Goal: Task Accomplishment & Management: Use online tool/utility

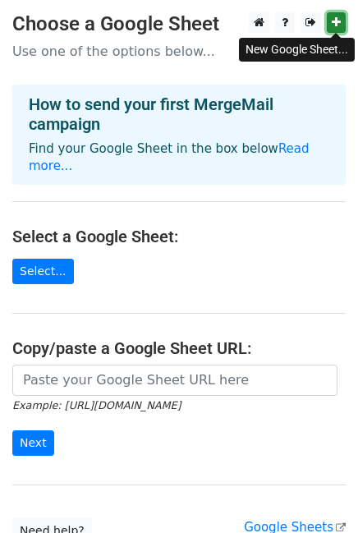
click at [334, 24] on icon at bounding box center [336, 22] width 9 height 12
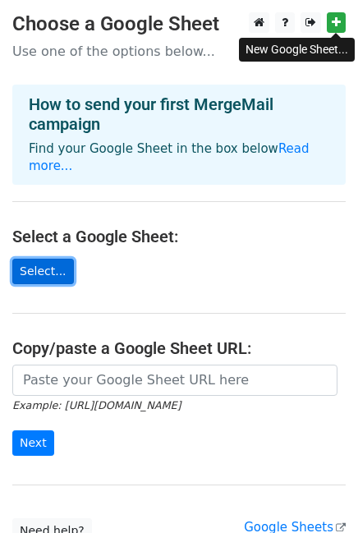
drag, startPoint x: 59, startPoint y: 246, endPoint x: 21, endPoint y: 252, distance: 39.2
click at [58, 259] on link "Select..." at bounding box center [43, 271] width 62 height 25
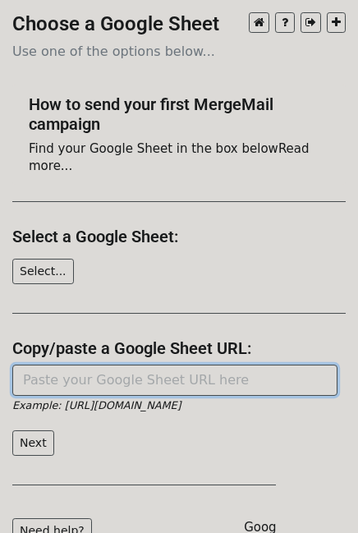
click at [45, 365] on input "url" at bounding box center [174, 380] width 325 height 31
paste input "https://docs.google.com/spreadsheets/d/1LVBnUjSyO4lFn-JyVMPivCZO6DeFjr-xBmdz_6R…"
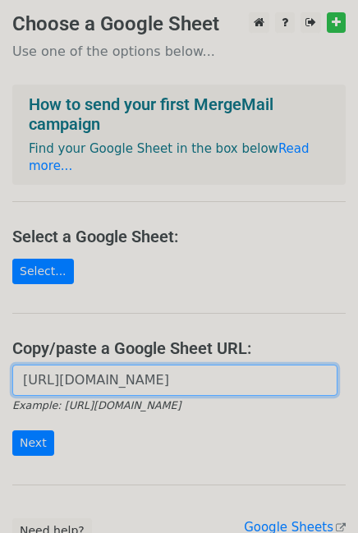
scroll to position [124, 0]
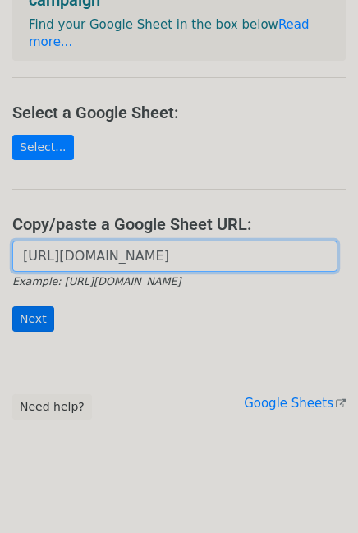
type input "https://docs.google.com/spreadsheets/d/1LVBnUjSyO4lFn-JyVMPivCZO6DeFjr-xBmdz_6R…"
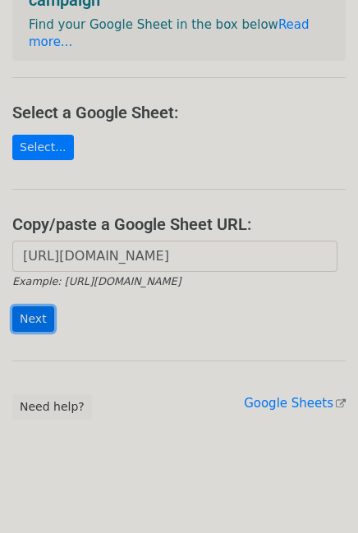
scroll to position [0, 0]
click at [26, 307] on input "Next" at bounding box center [33, 319] width 42 height 25
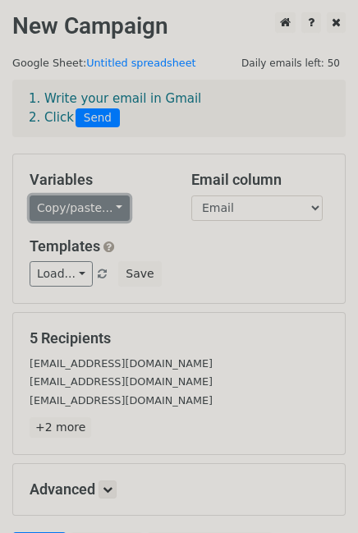
click at [78, 212] on link "Copy/paste..." at bounding box center [80, 208] width 100 height 25
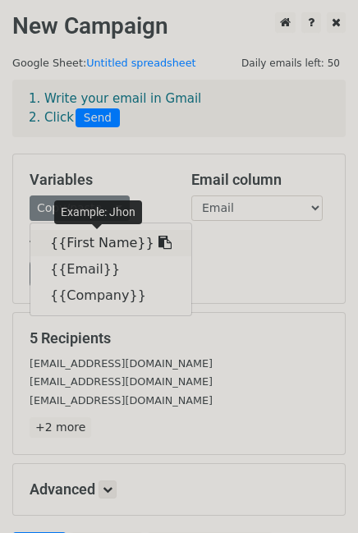
click at [69, 242] on link "{{First Name}}" at bounding box center [110, 243] width 161 height 26
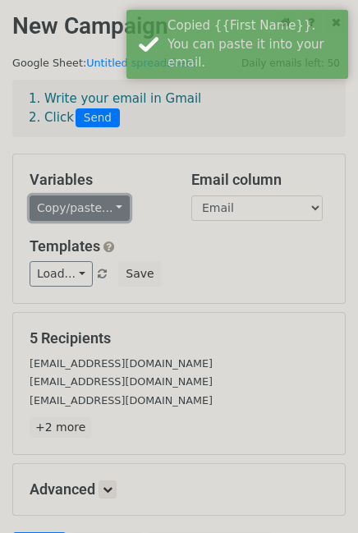
click at [79, 212] on link "Copy/paste..." at bounding box center [80, 208] width 100 height 25
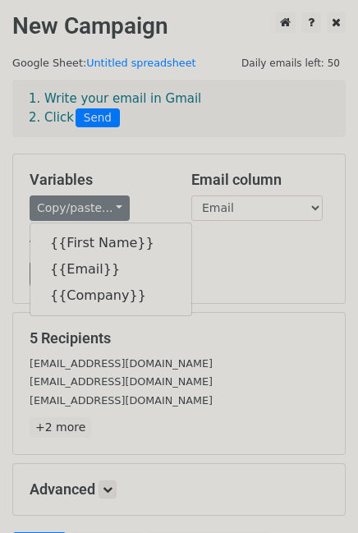
click at [215, 271] on div "Load... No templates saved Save" at bounding box center [179, 273] width 324 height 25
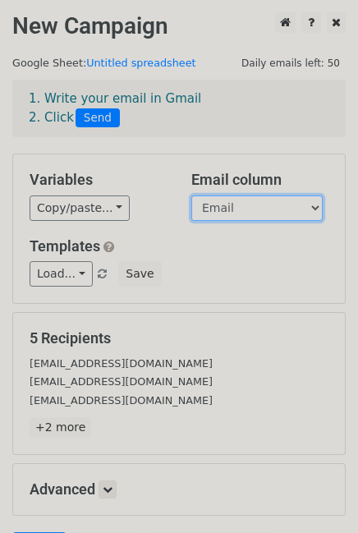
click at [221, 210] on select "First Name Email Company" at bounding box center [256, 208] width 131 height 25
click at [191, 196] on select "First Name Email Company" at bounding box center [256, 208] width 131 height 25
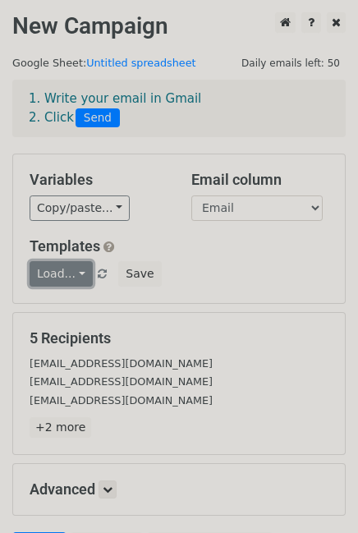
click at [67, 270] on link "Load..." at bounding box center [61, 273] width 63 height 25
click at [141, 209] on div "Copy/paste... {{First Name}} {{Email}} {{Company}}" at bounding box center [98, 208] width 137 height 25
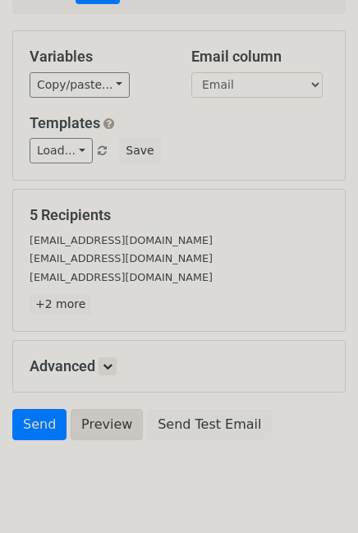
scroll to position [169, 0]
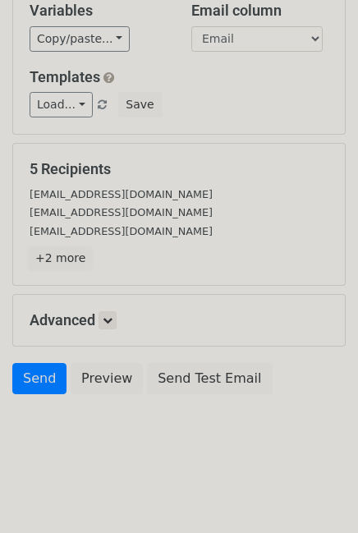
click at [59, 256] on link "+2 more" at bounding box center [61, 258] width 62 height 21
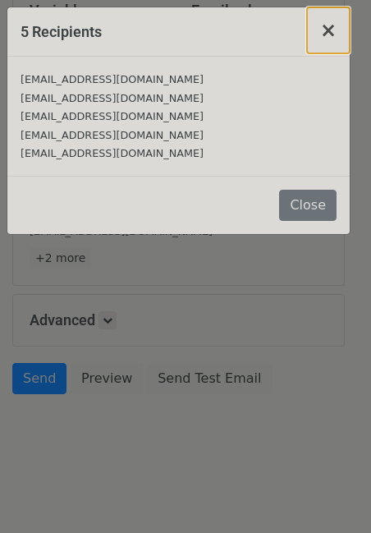
click at [331, 33] on span "×" at bounding box center [328, 30] width 16 height 23
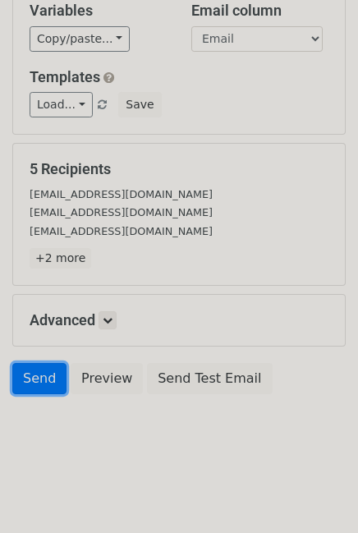
click at [27, 386] on link "Send" at bounding box center [39, 378] width 54 height 31
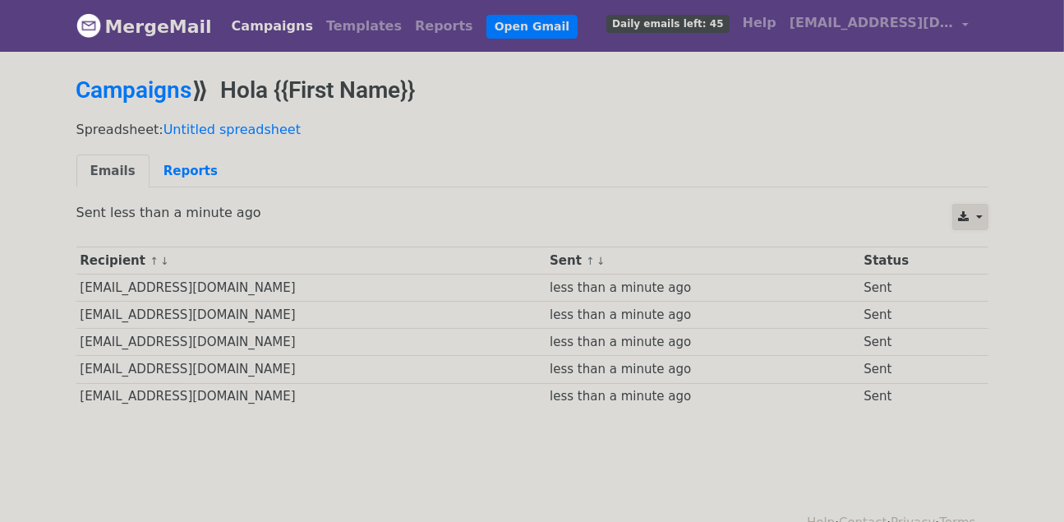
click at [982, 210] on link at bounding box center [969, 217] width 35 height 26
click at [181, 163] on link "Reports" at bounding box center [191, 171] width 82 height 34
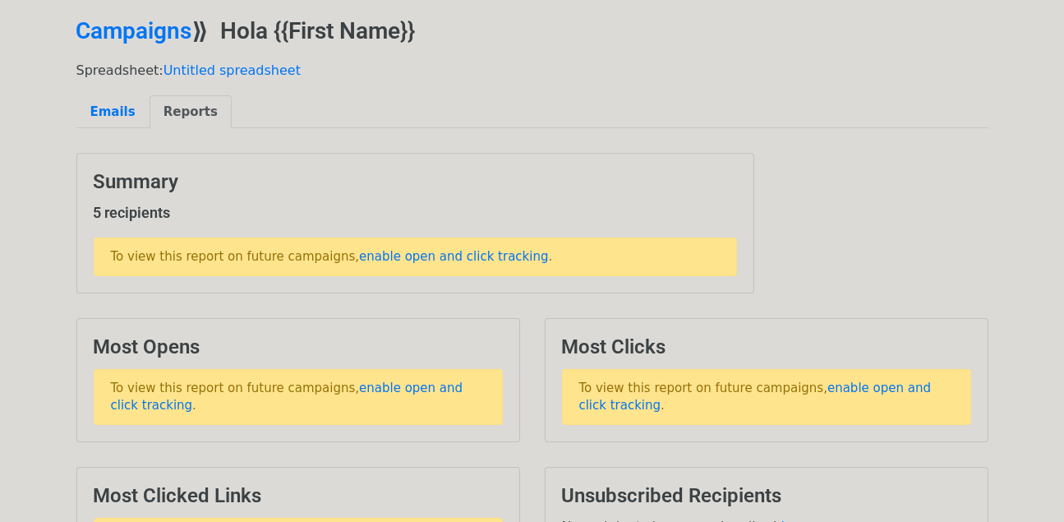
scroll to position [82, 0]
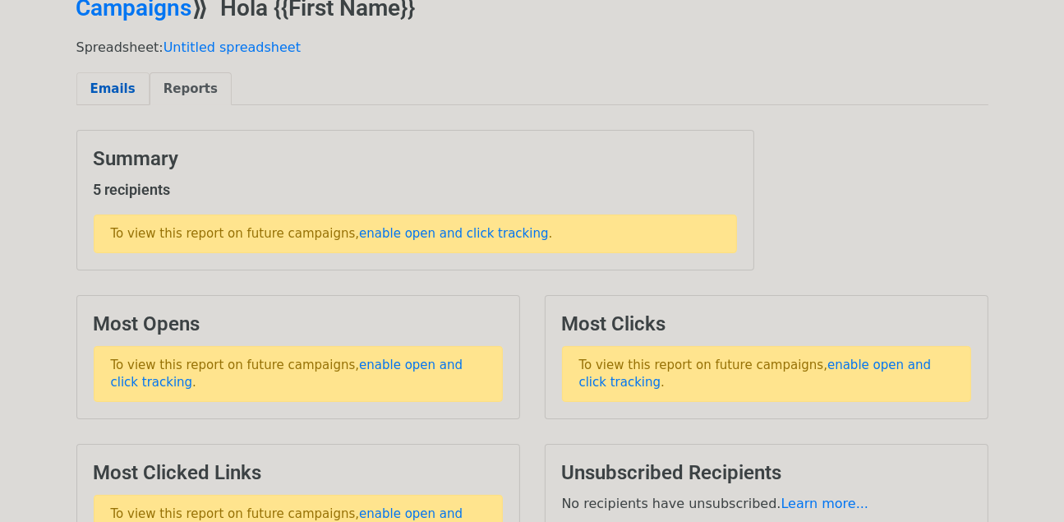
click at [117, 90] on link "Emails" at bounding box center [112, 89] width 73 height 34
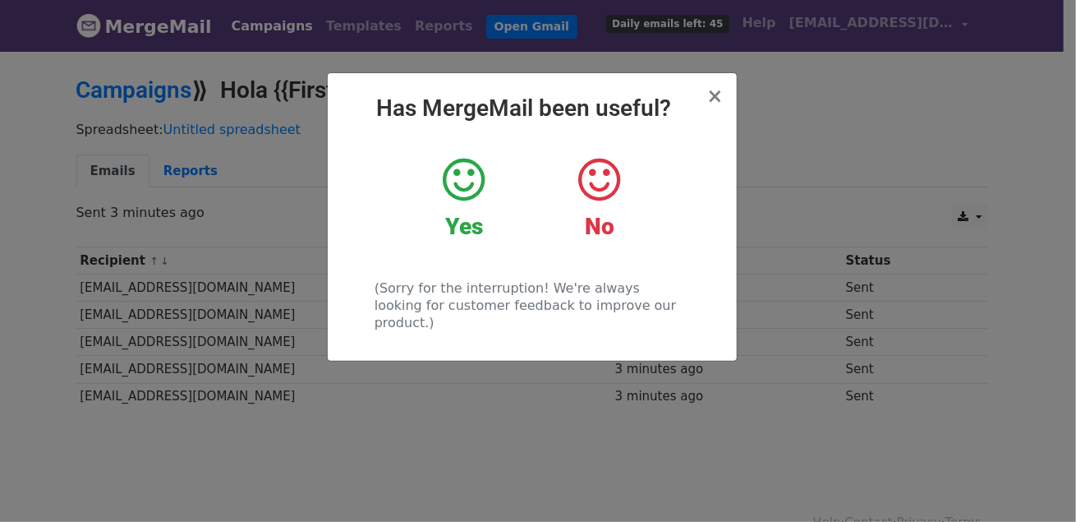
click at [455, 188] on icon at bounding box center [464, 179] width 42 height 49
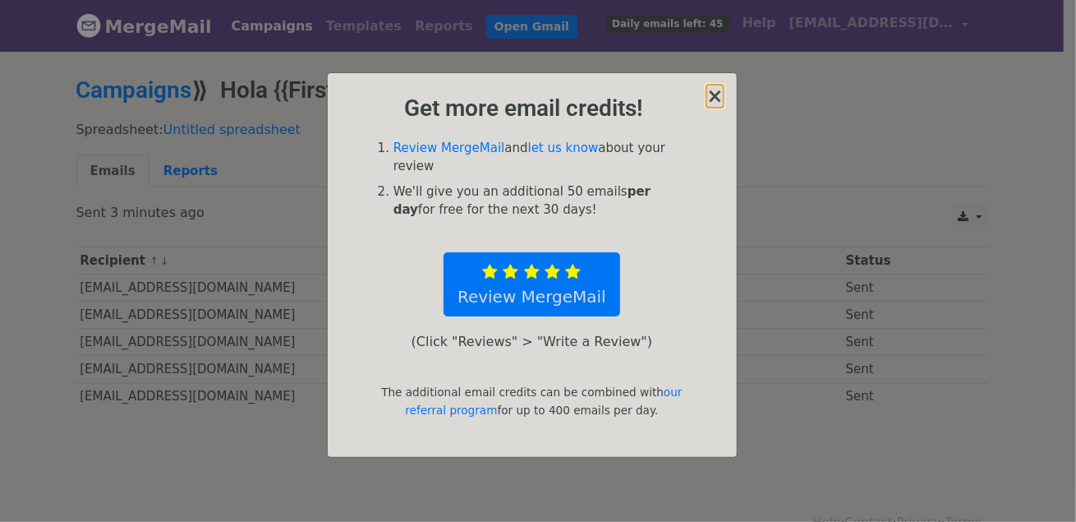
click at [720, 98] on span "×" at bounding box center [715, 96] width 16 height 23
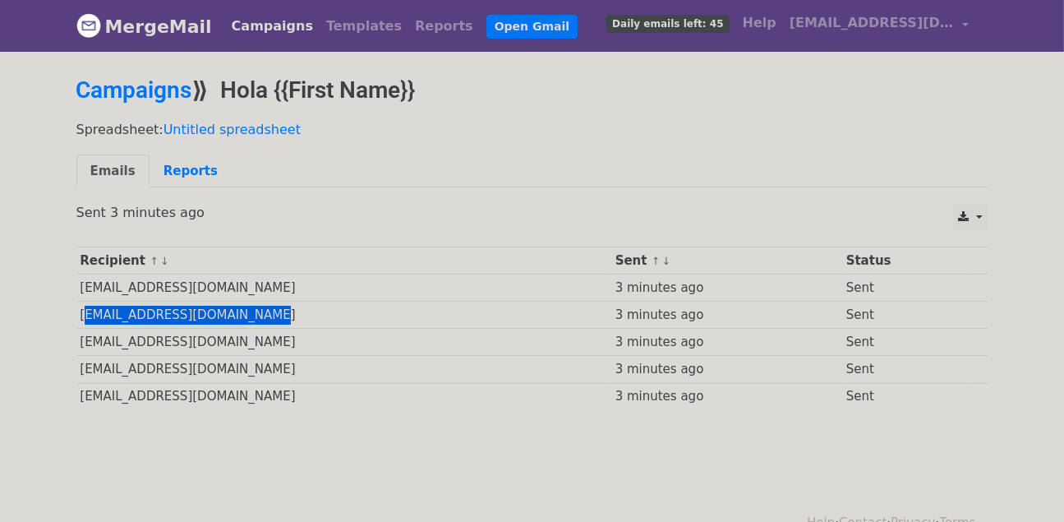
drag, startPoint x: 79, startPoint y: 310, endPoint x: 265, endPoint y: 310, distance: 185.7
click at [265, 310] on td "balmacedasteven6@gmail.com" at bounding box center [343, 315] width 535 height 27
click at [878, 309] on td "Sent" at bounding box center [905, 315] width 127 height 27
click at [182, 167] on link "Reports" at bounding box center [191, 171] width 82 height 34
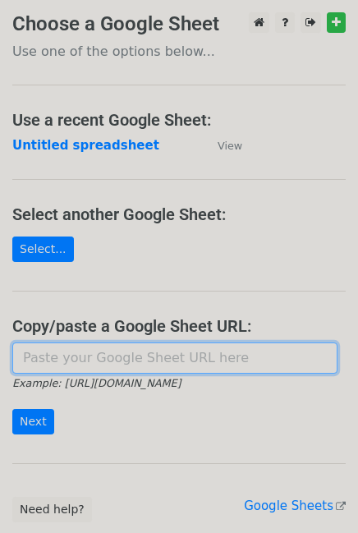
click at [64, 362] on input "url" at bounding box center [174, 358] width 325 height 31
paste input "[URL][DOMAIN_NAME]"
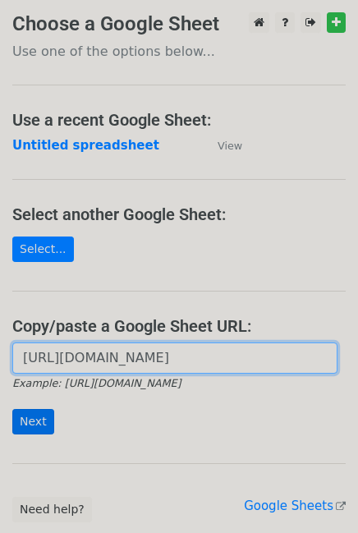
type input "[URL][DOMAIN_NAME]"
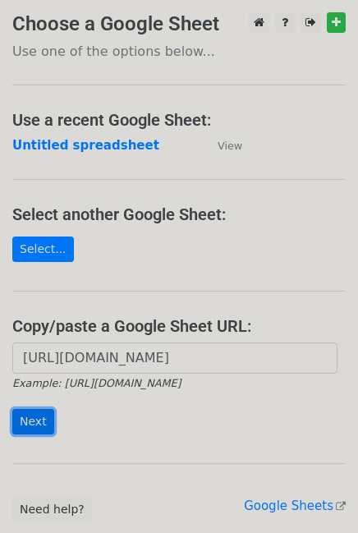
click at [32, 417] on input "Next" at bounding box center [33, 421] width 42 height 25
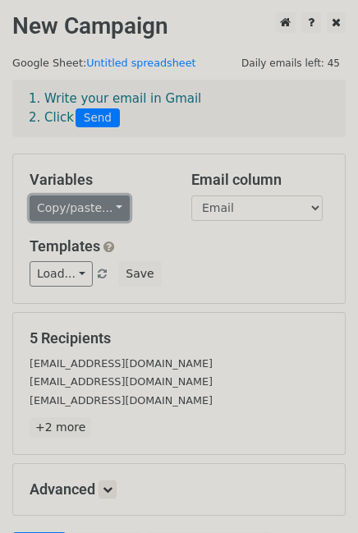
click at [84, 219] on link "Copy/paste..." at bounding box center [80, 208] width 100 height 25
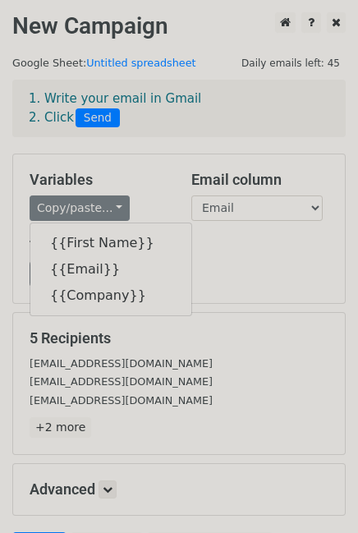
click at [266, 241] on h5 "Templates" at bounding box center [179, 246] width 299 height 18
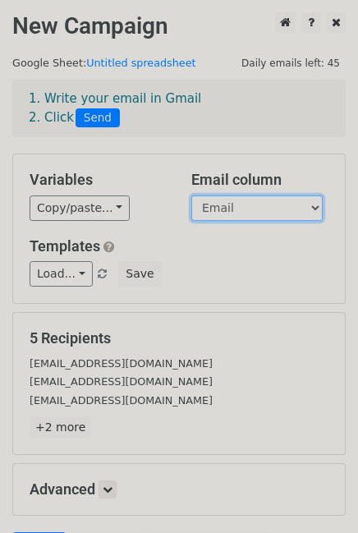
click at [270, 205] on select "First Name Email Company" at bounding box center [256, 208] width 131 height 25
click at [191, 196] on select "First Name Email Company" at bounding box center [256, 208] width 131 height 25
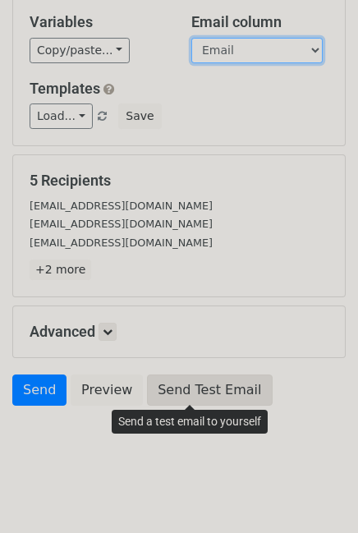
scroll to position [169, 0]
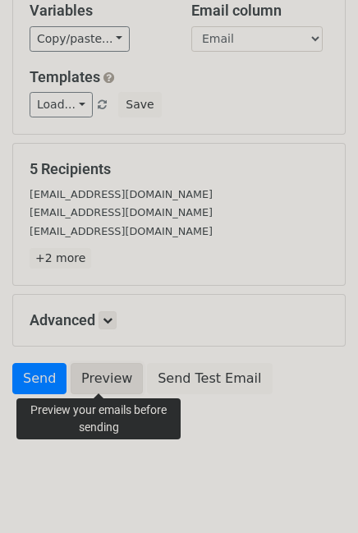
click at [96, 376] on link "Preview" at bounding box center [107, 378] width 72 height 31
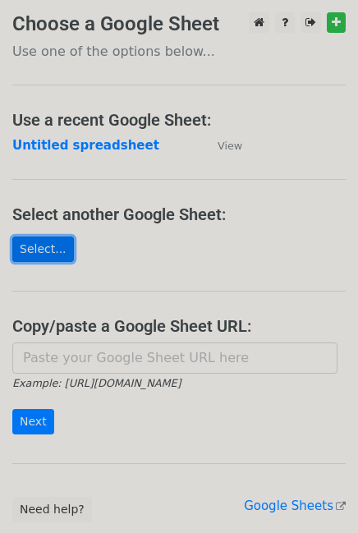
click at [52, 245] on link "Select..." at bounding box center [43, 249] width 62 height 25
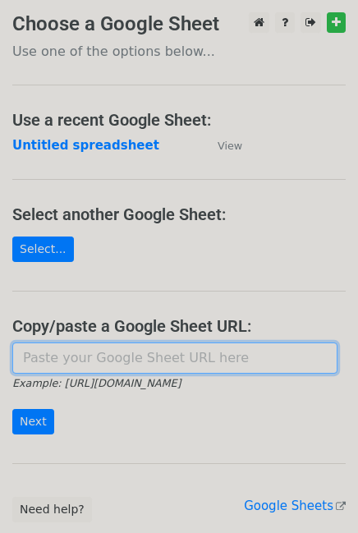
drag, startPoint x: 90, startPoint y: 358, endPoint x: 82, endPoint y: 354, distance: 9.2
click at [90, 358] on input "url" at bounding box center [174, 358] width 325 height 31
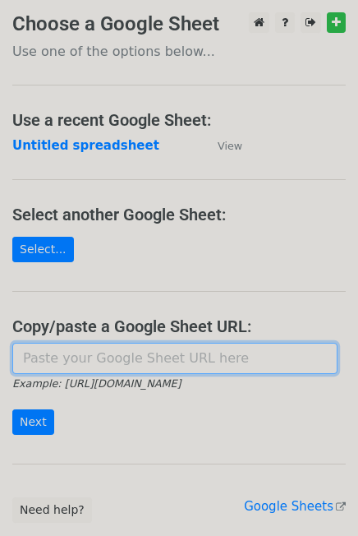
click at [85, 351] on input "url" at bounding box center [174, 358] width 325 height 31
paste input "https://docs.google.com/spreadsheets/d/1FPfy9okYwANN9bQuMBDG_D9czN6ZWixI1kyg3uN…"
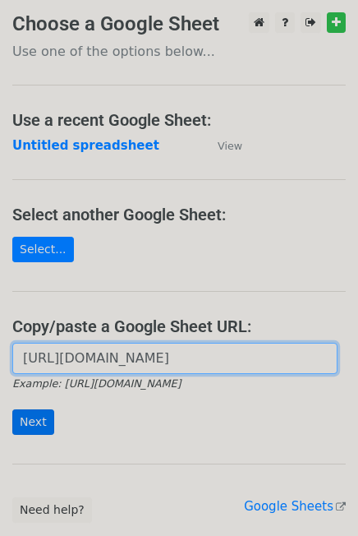
type input "https://docs.google.com/spreadsheets/d/1FPfy9okYwANN9bQuMBDG_D9czN6ZWixI1kyg3uN…"
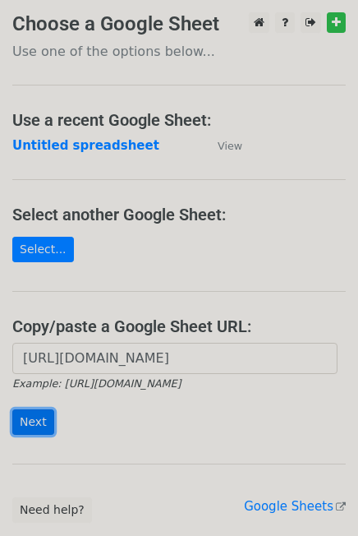
click at [42, 418] on input "Next" at bounding box center [33, 421] width 42 height 25
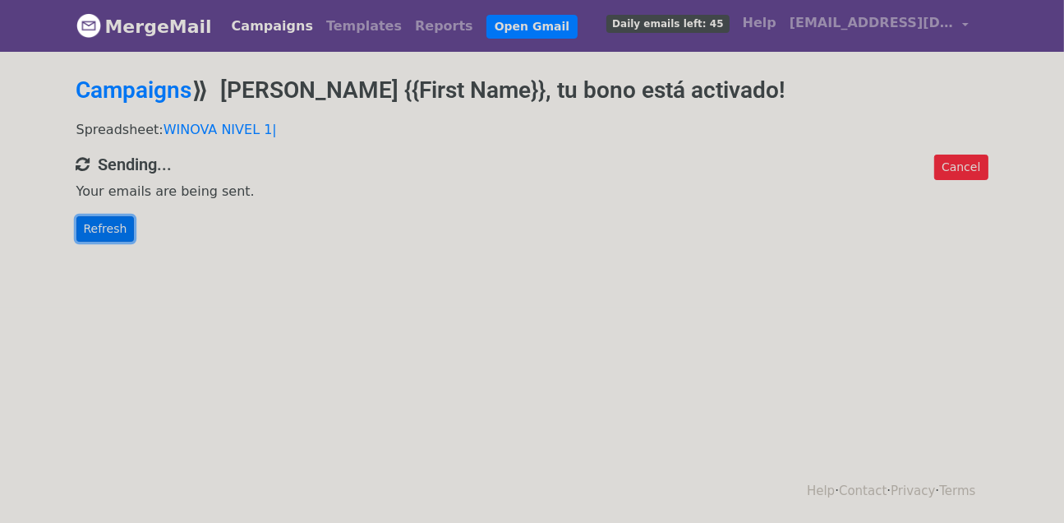
click at [105, 228] on link "Refresh" at bounding box center [105, 228] width 58 height 25
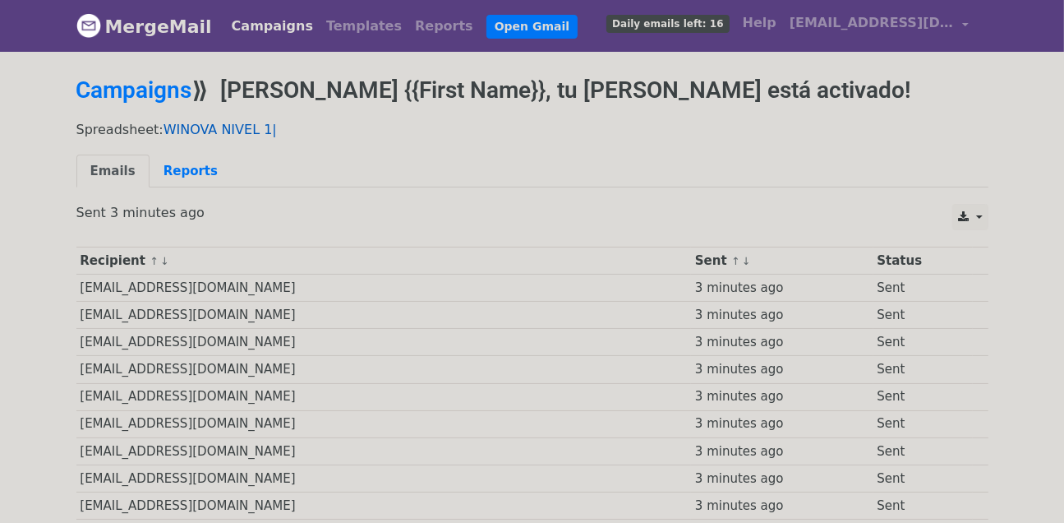
click at [195, 127] on link "WINOVA NIVEL 1|" at bounding box center [220, 130] width 113 height 16
click at [325, 31] on link "Templates" at bounding box center [364, 26] width 89 height 33
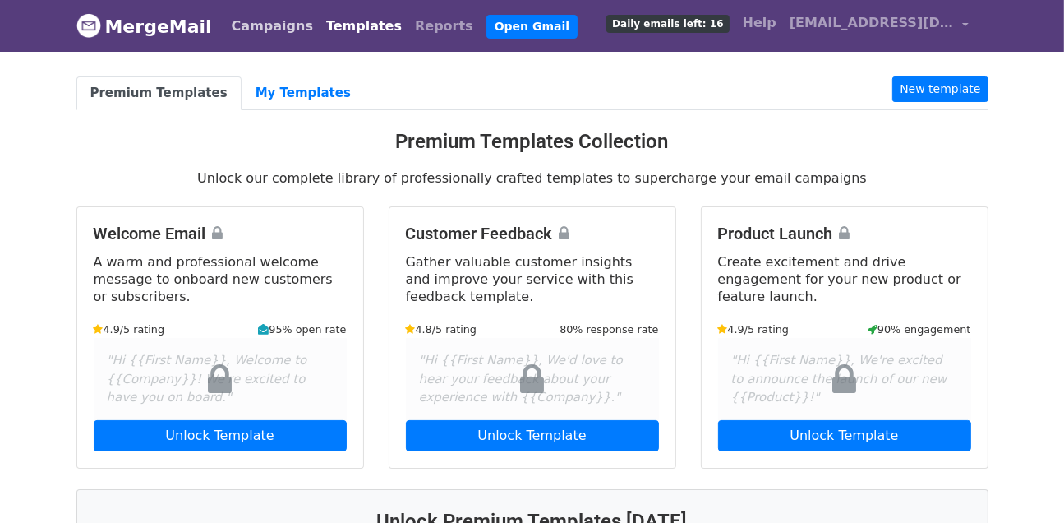
click at [243, 27] on link "Campaigns" at bounding box center [272, 26] width 94 height 33
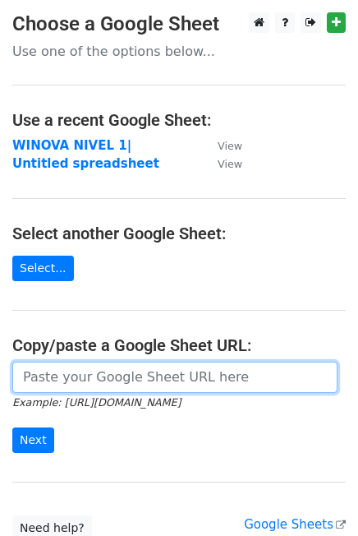
click at [63, 376] on input "url" at bounding box center [174, 377] width 325 height 31
paste input "[URL][DOMAIN_NAME]"
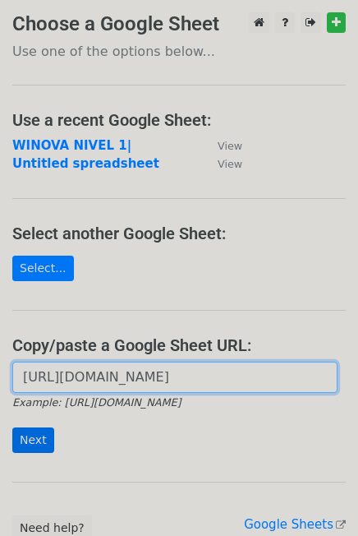
type input "https://docs.google.com/spreadsheets/d/1LVBnUjSyO4lFn-JyVMPivCZO6DeFjr-xBmdz_6R…"
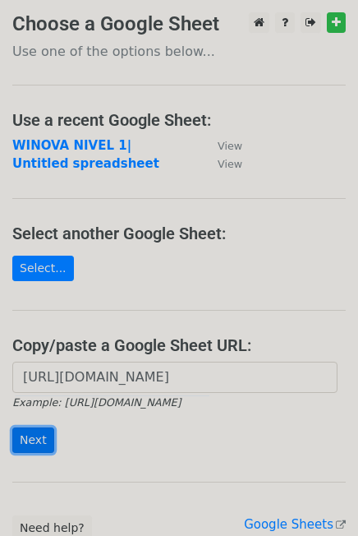
click at [36, 438] on input "Next" at bounding box center [33, 439] width 42 height 25
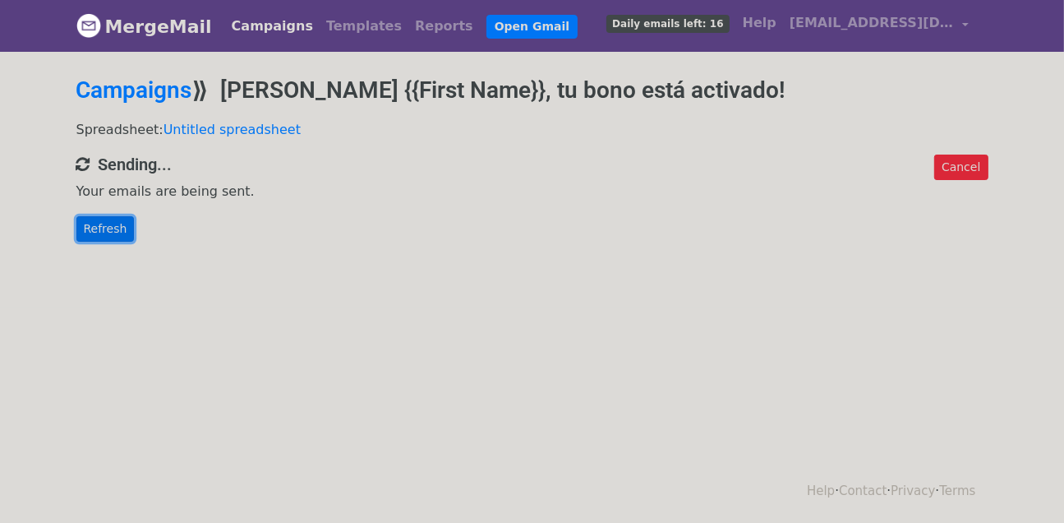
click at [108, 230] on link "Refresh" at bounding box center [105, 228] width 58 height 25
